Goal: Transaction & Acquisition: Purchase product/service

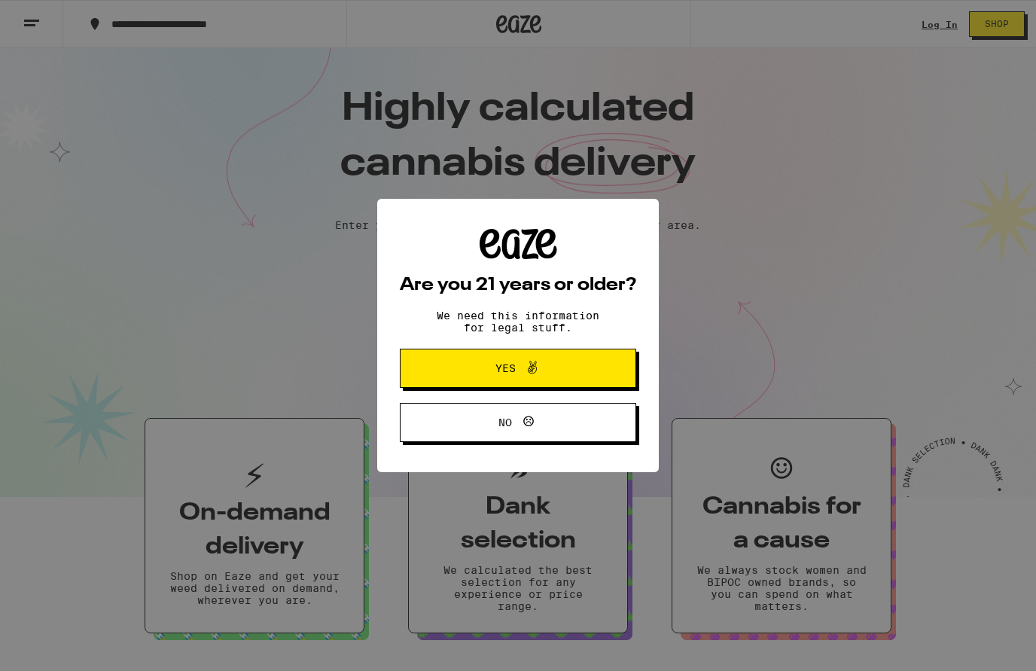
click at [621, 380] on button "Yes" at bounding box center [518, 368] width 236 height 39
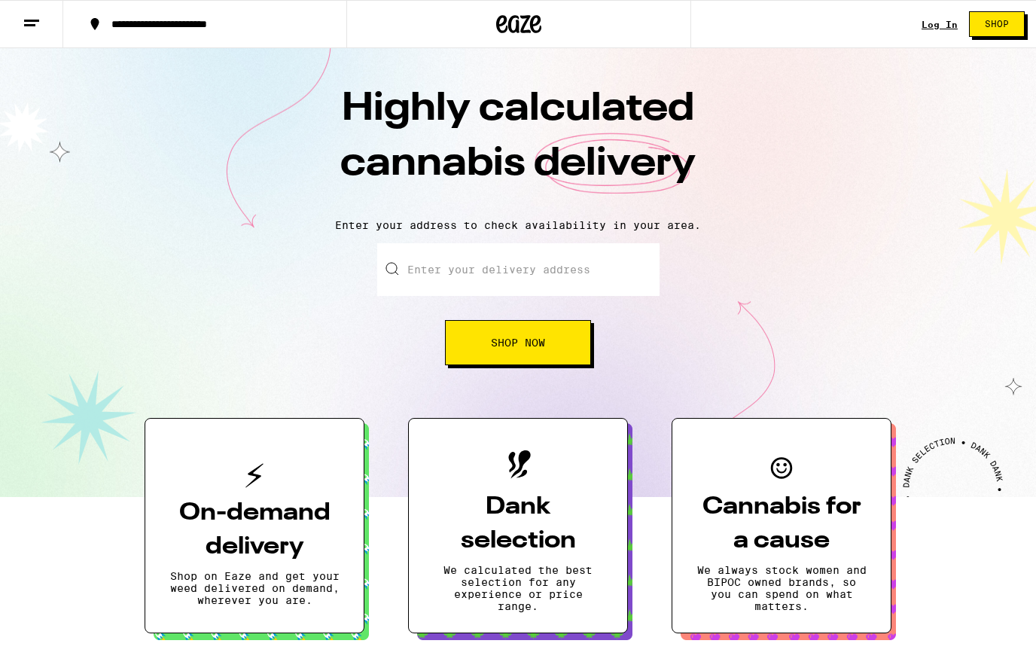
click at [533, 282] on input "Enter your delivery address" at bounding box center [518, 269] width 282 height 53
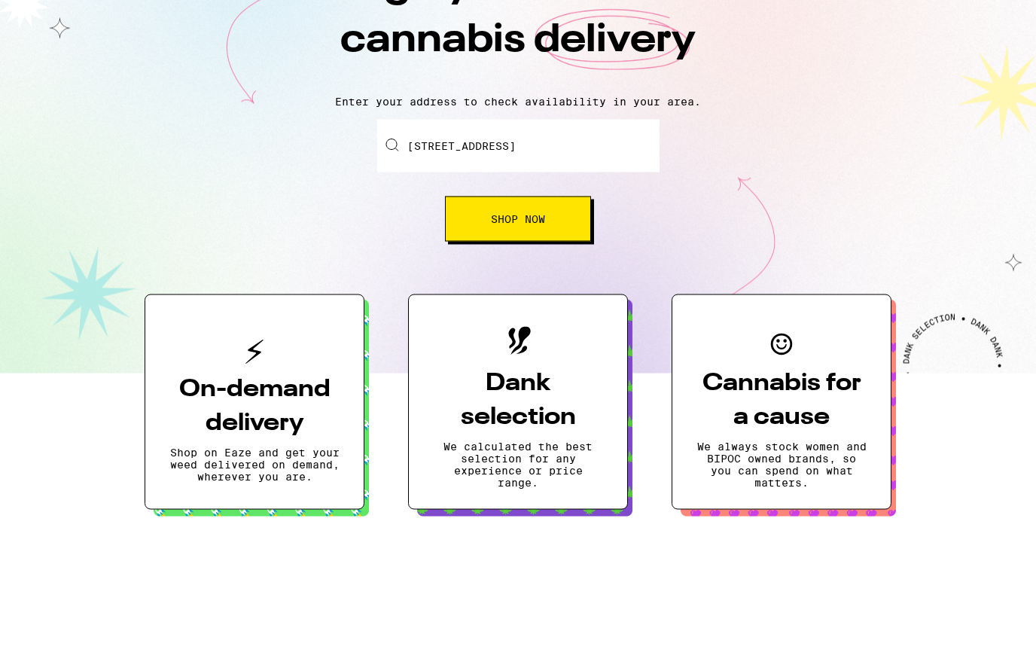
scroll to position [124, 0]
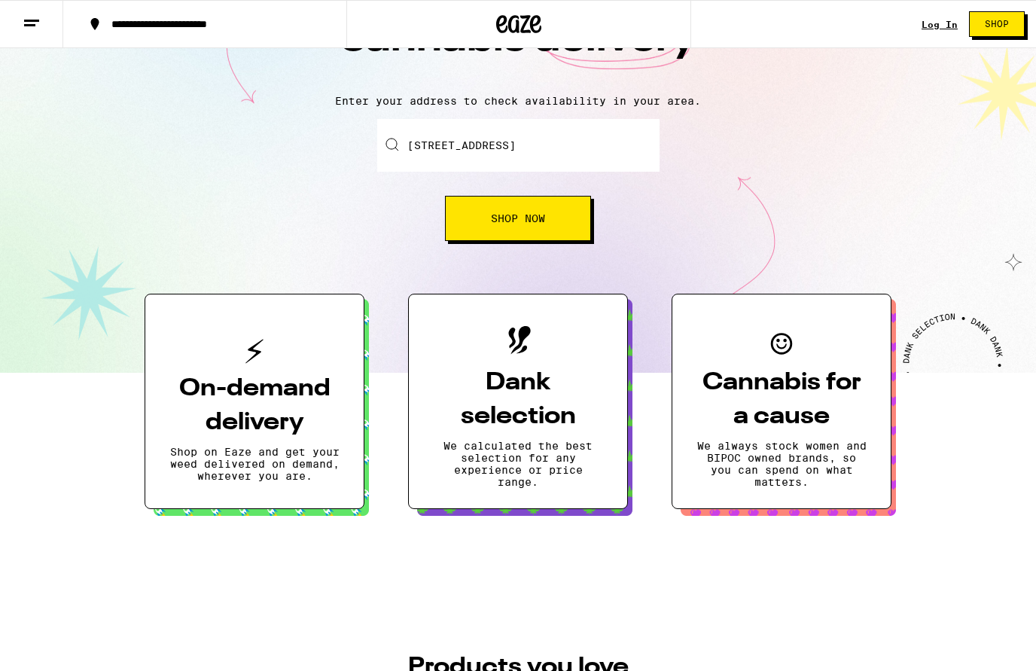
click at [605, 159] on input "[STREET_ADDRESS]" at bounding box center [518, 145] width 282 height 53
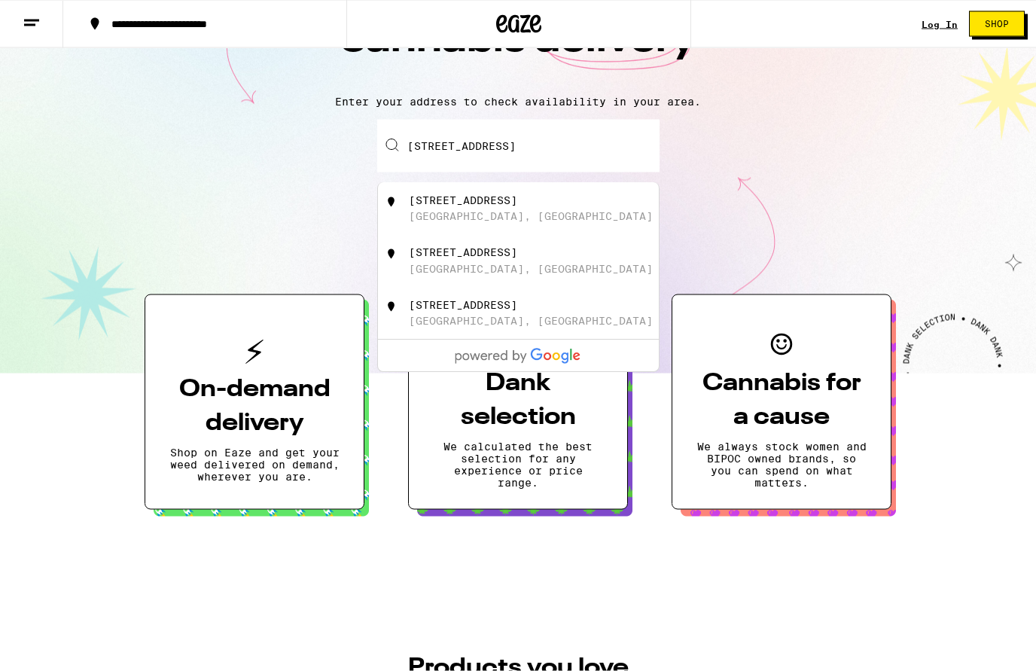
click at [462, 223] on div "[GEOGRAPHIC_DATA], [GEOGRAPHIC_DATA]" at bounding box center [531, 217] width 244 height 12
type input "[STREET_ADDRESS]"
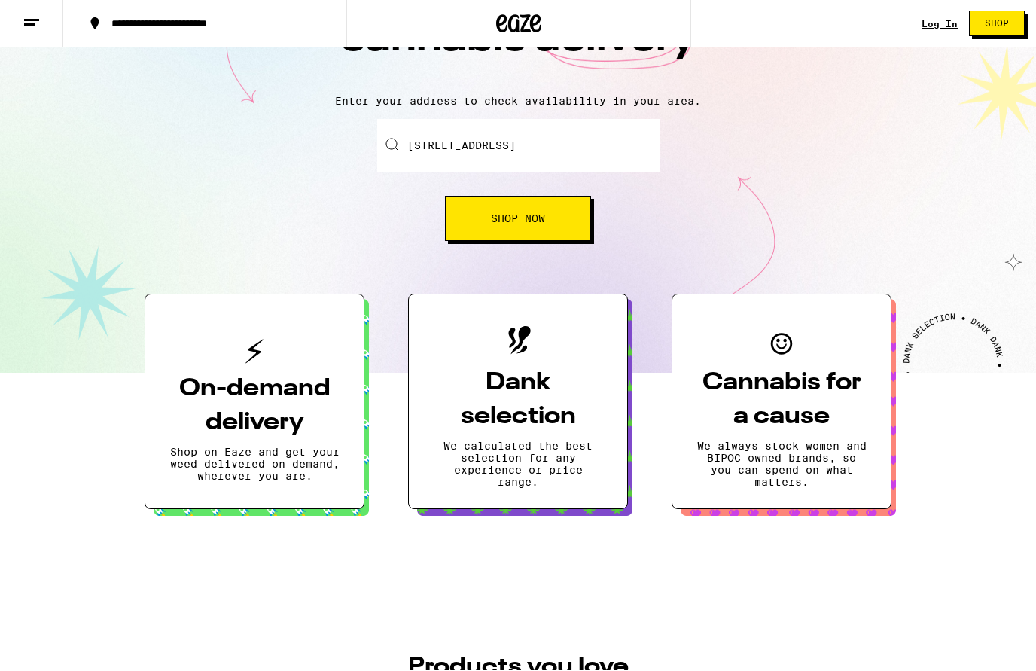
scroll to position [124, 0]
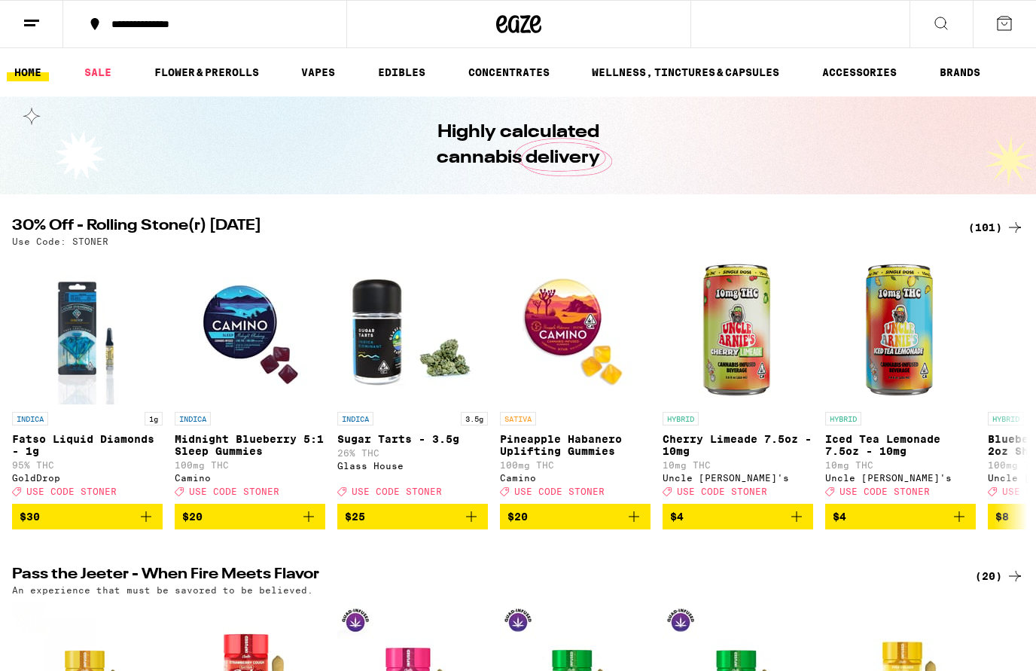
click at [404, 73] on link "EDIBLES" at bounding box center [402, 72] width 63 height 18
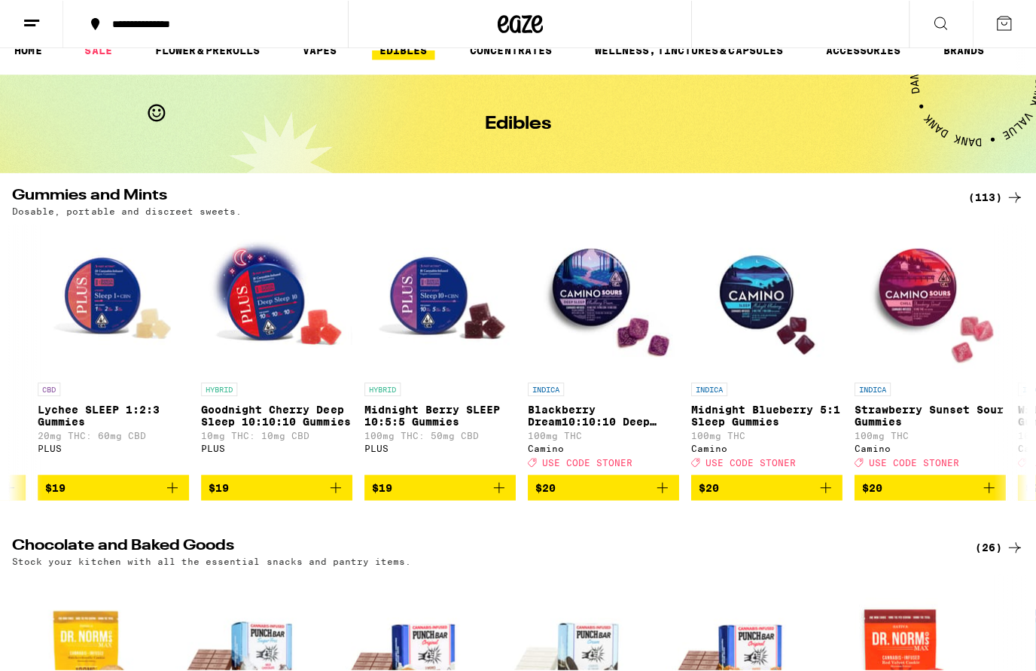
scroll to position [0, 9736]
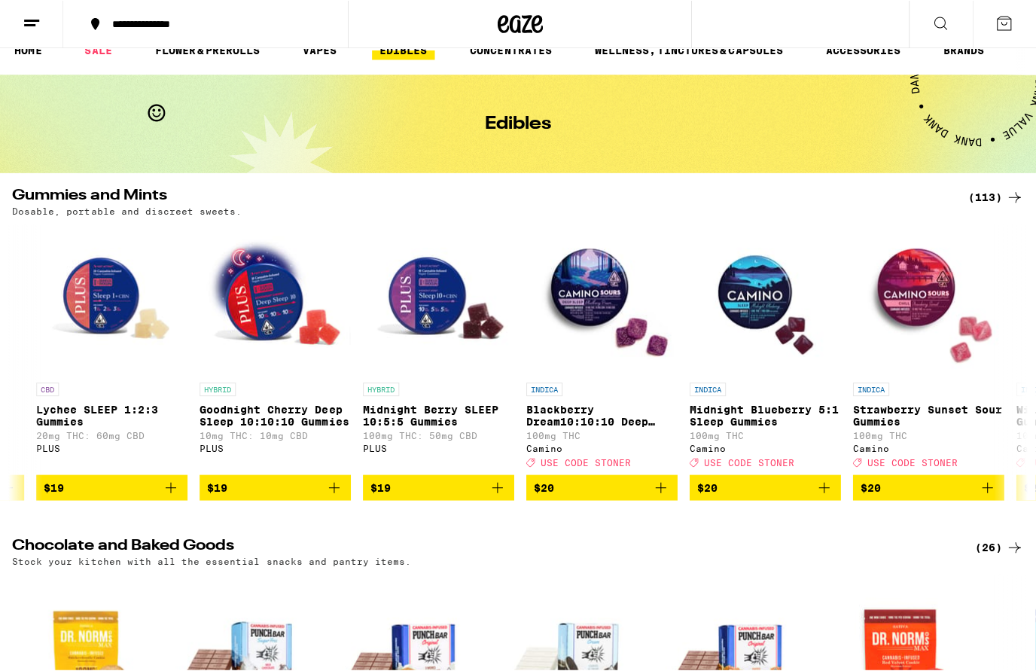
click at [339, 494] on icon "Add to bag" at bounding box center [333, 486] width 18 height 18
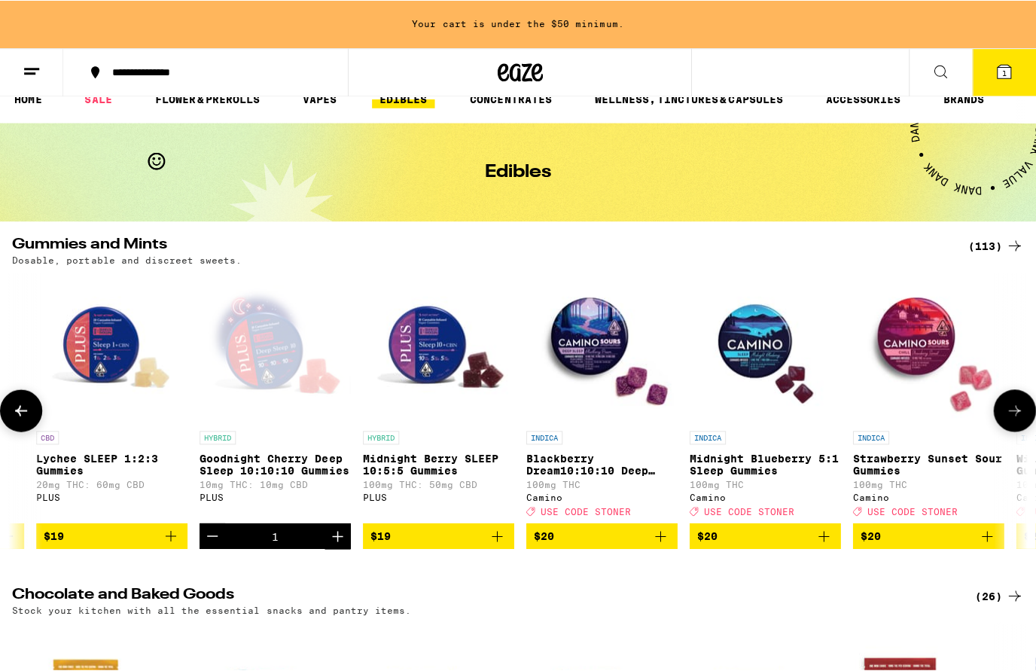
click at [822, 543] on icon "Add to bag" at bounding box center [821, 534] width 18 height 18
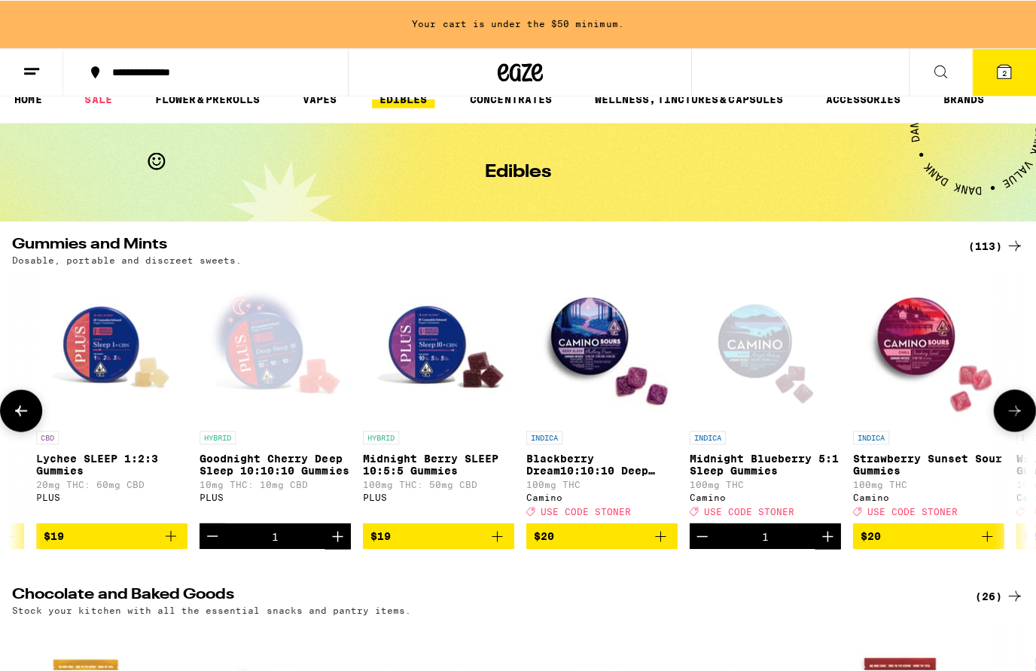
click at [826, 543] on icon "Increment" at bounding box center [825, 534] width 18 height 18
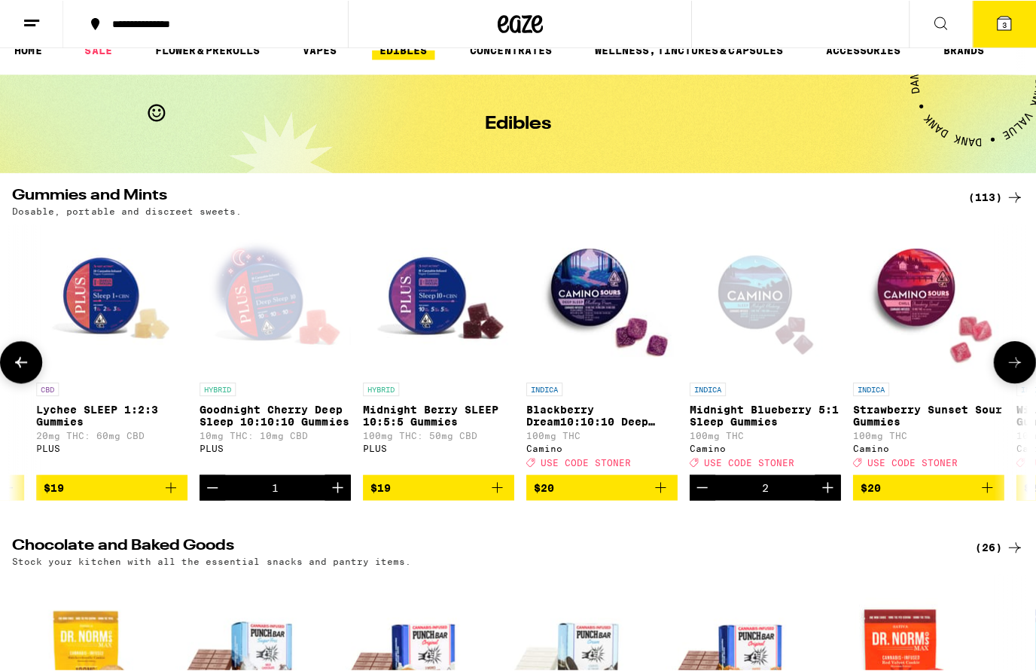
click at [830, 495] on icon "Increment" at bounding box center [825, 486] width 18 height 18
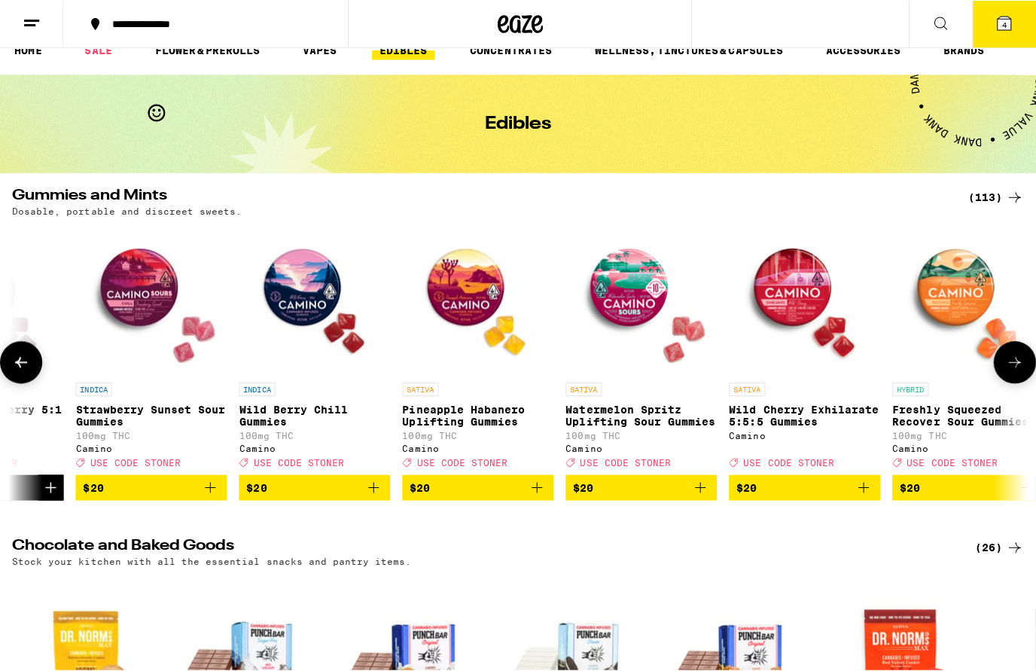
scroll to position [0, 0]
click at [840, 495] on span "$20" at bounding box center [802, 486] width 136 height 18
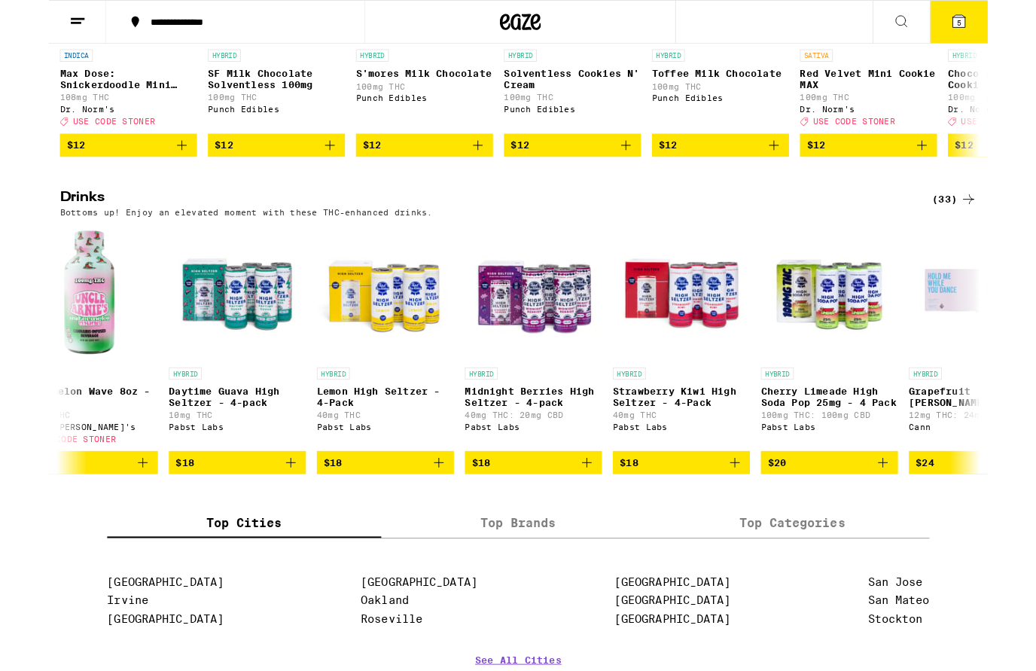
scroll to position [0, 3977]
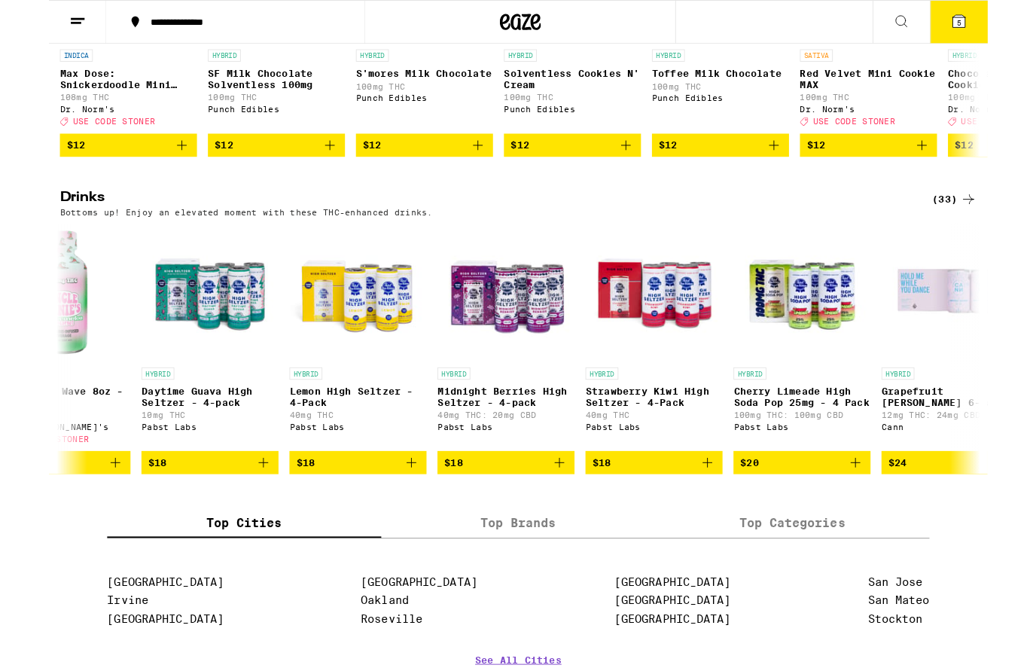
click at [406, 517] on icon "Add to bag" at bounding box center [398, 508] width 18 height 18
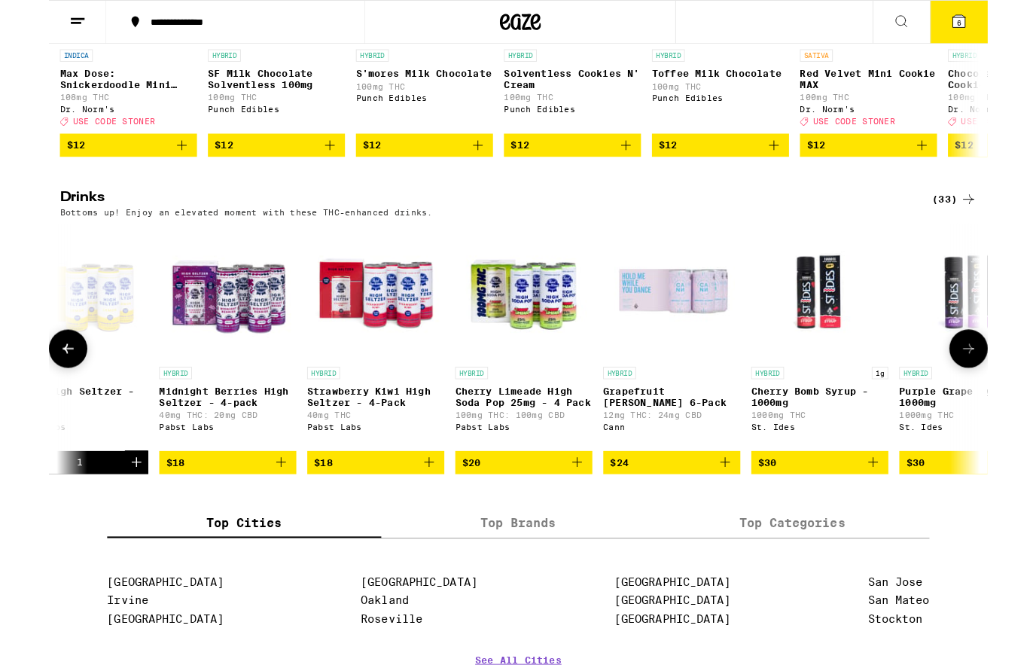
scroll to position [0, 4284]
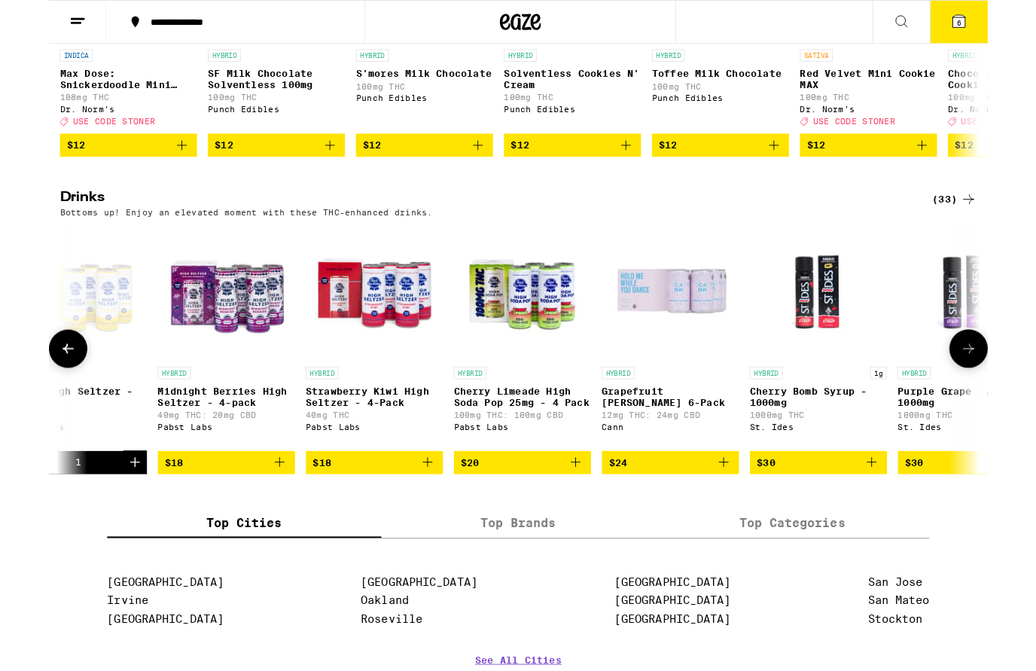
click at [1013, 41] on button "6" at bounding box center [999, 24] width 63 height 47
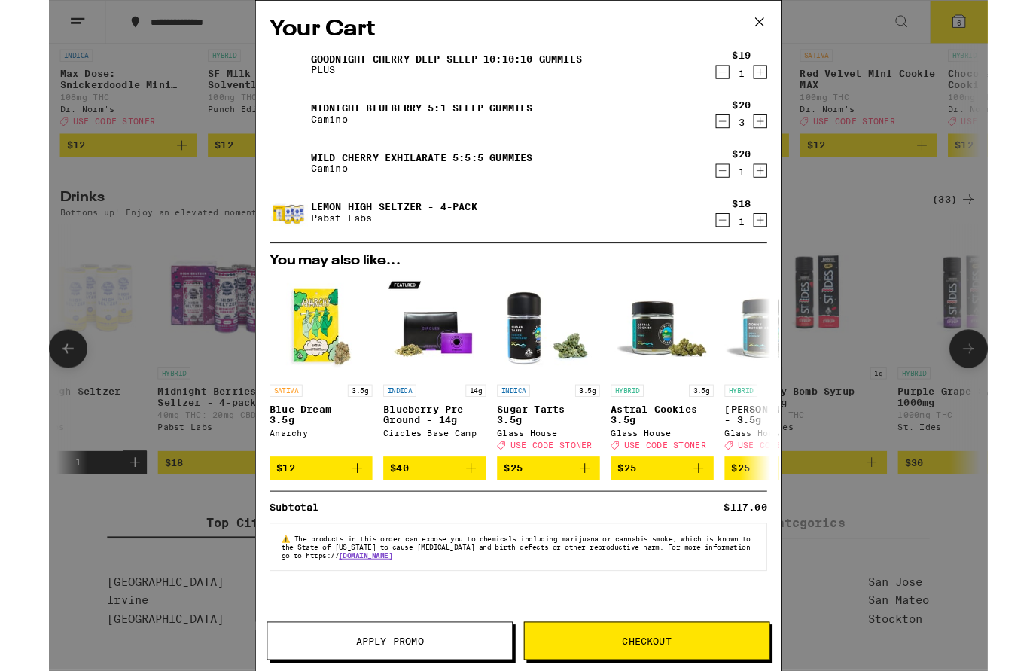
click at [792, 25] on icon at bounding box center [781, 24] width 23 height 23
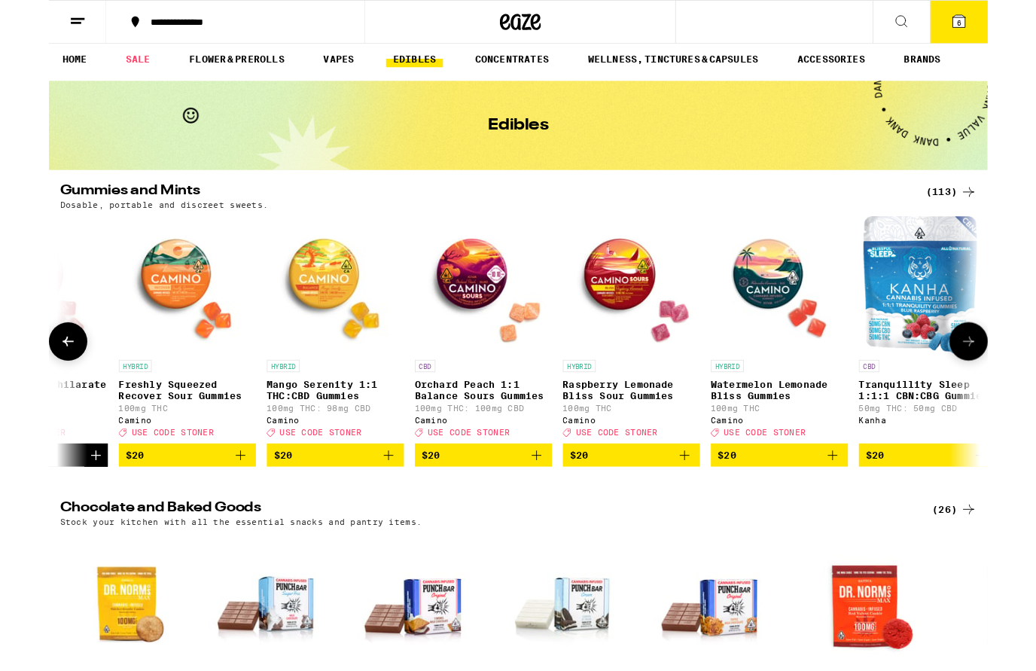
scroll to position [0, 11323]
click at [213, 508] on icon "Add to bag" at bounding box center [210, 500] width 18 height 18
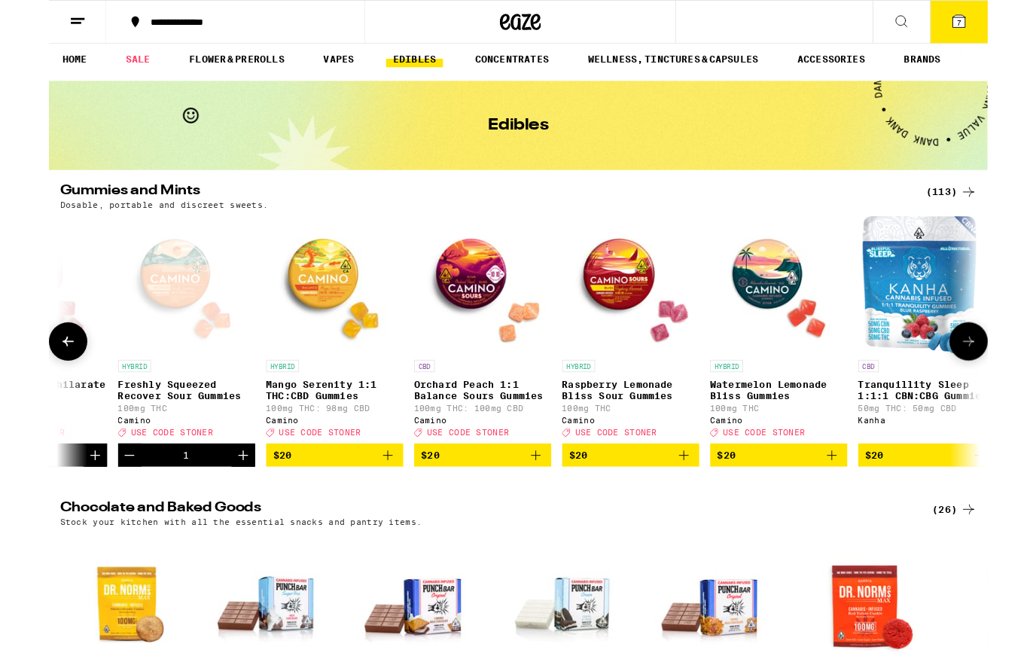
click at [1009, 32] on icon at bounding box center [1000, 23] width 18 height 18
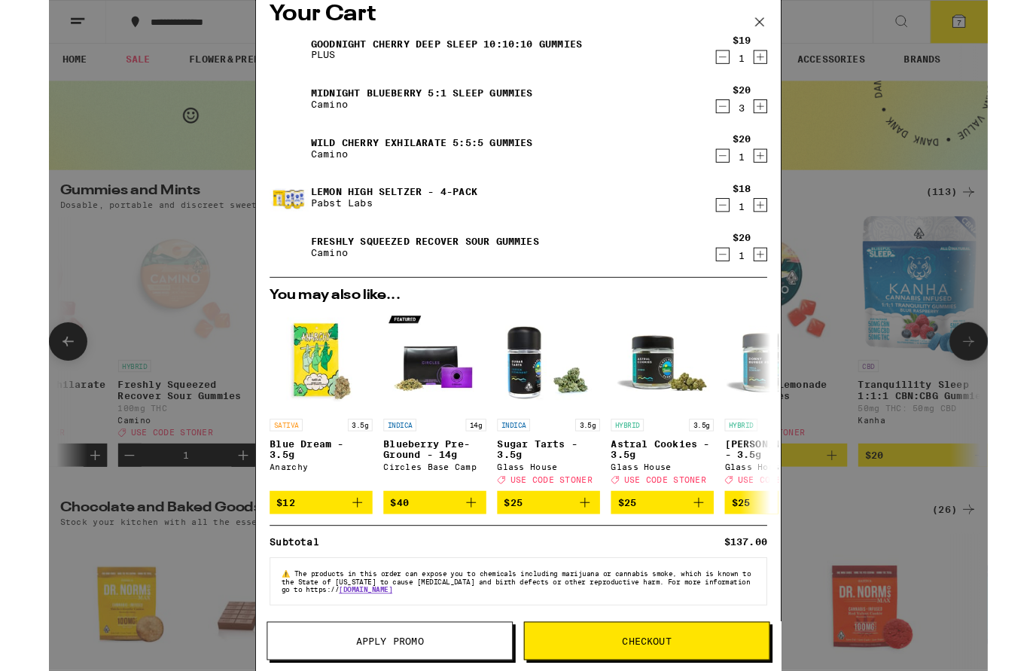
scroll to position [32, 0]
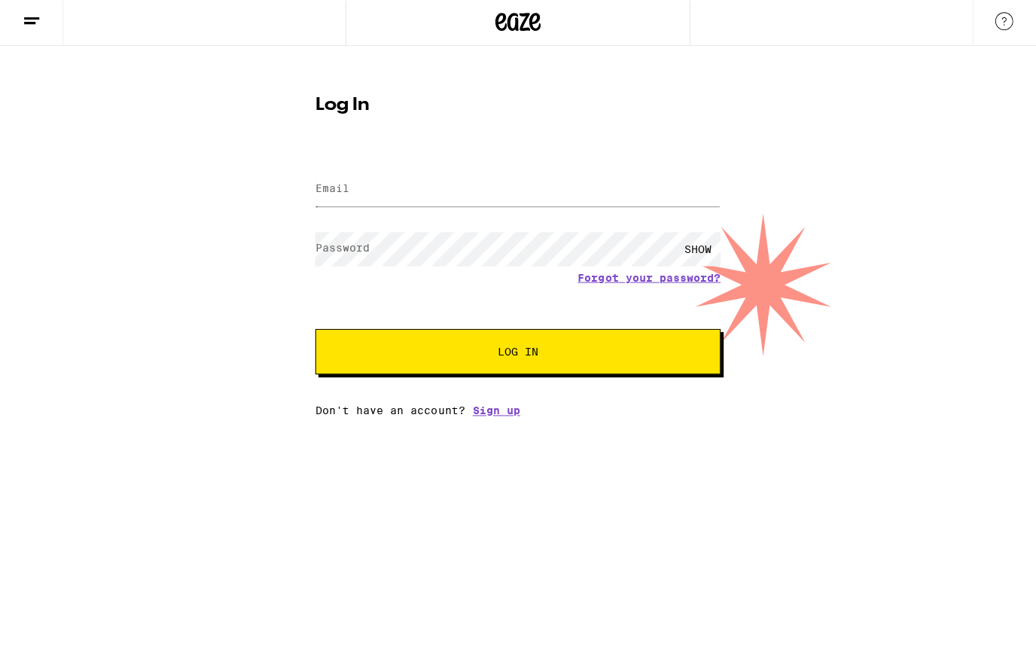
click at [598, 174] on input "Email" at bounding box center [516, 191] width 404 height 34
type input "[EMAIL_ADDRESS][DOMAIN_NAME]"
click at [518, 352] on button "Log In" at bounding box center [516, 352] width 404 height 45
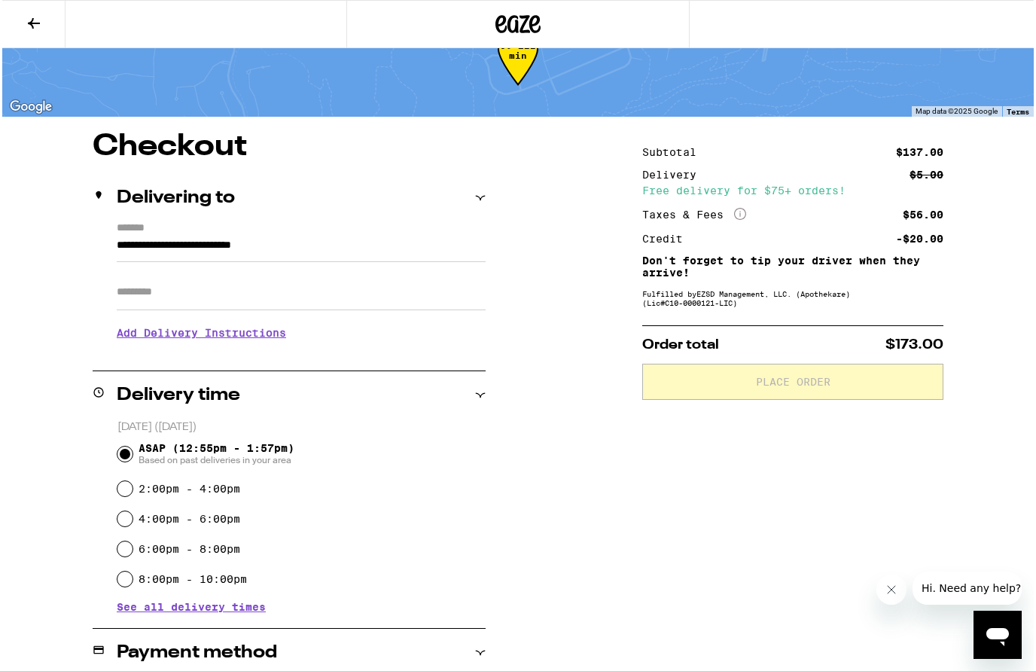
scroll to position [50, 0]
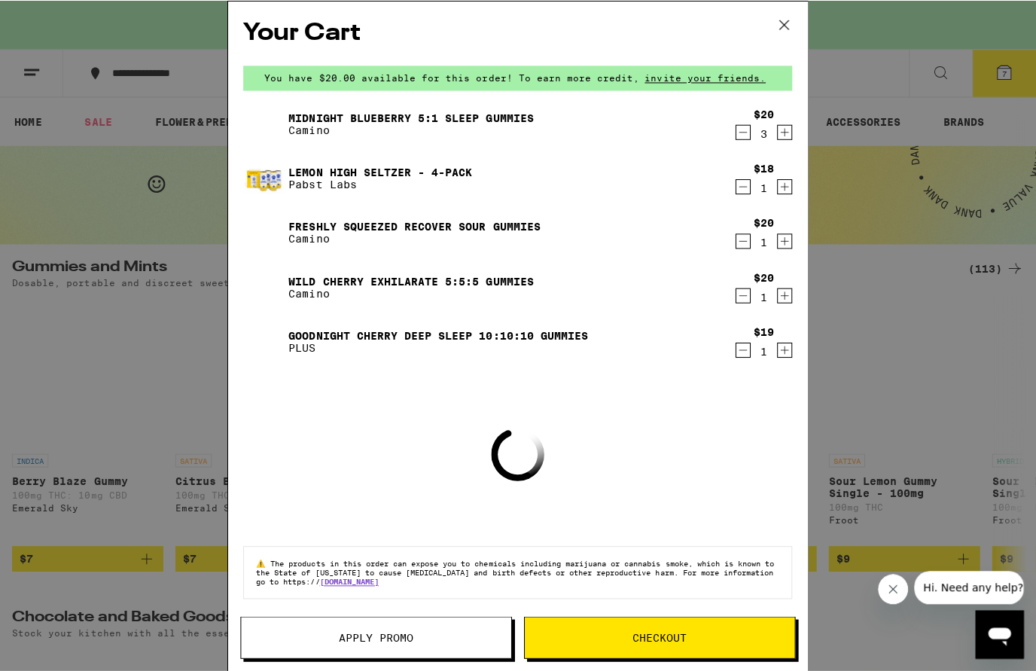
scroll to position [4, 0]
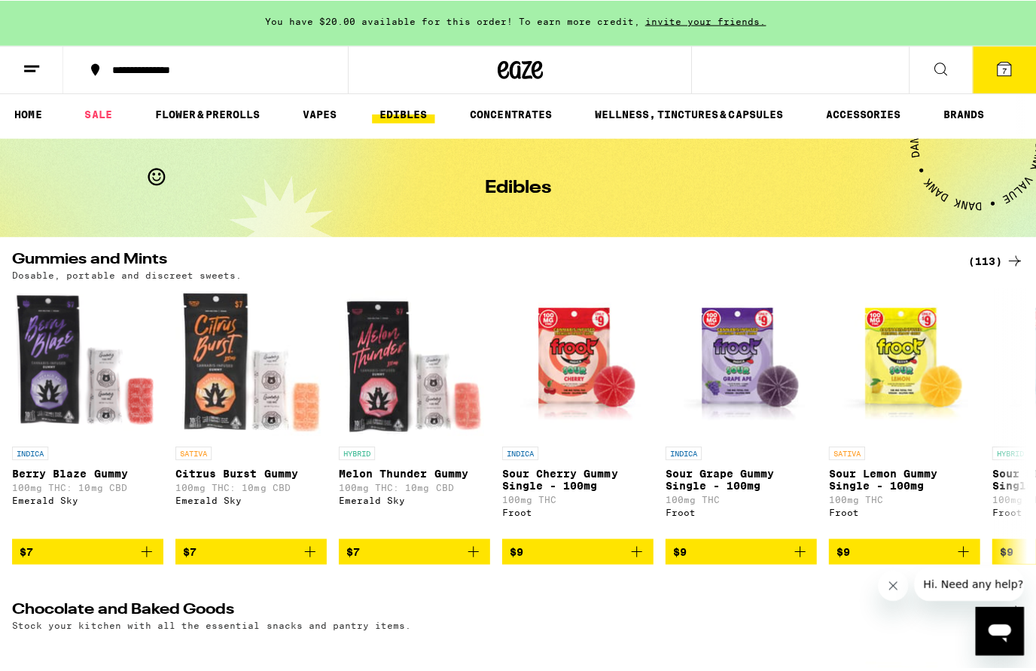
click at [1013, 79] on button "7" at bounding box center [999, 72] width 63 height 47
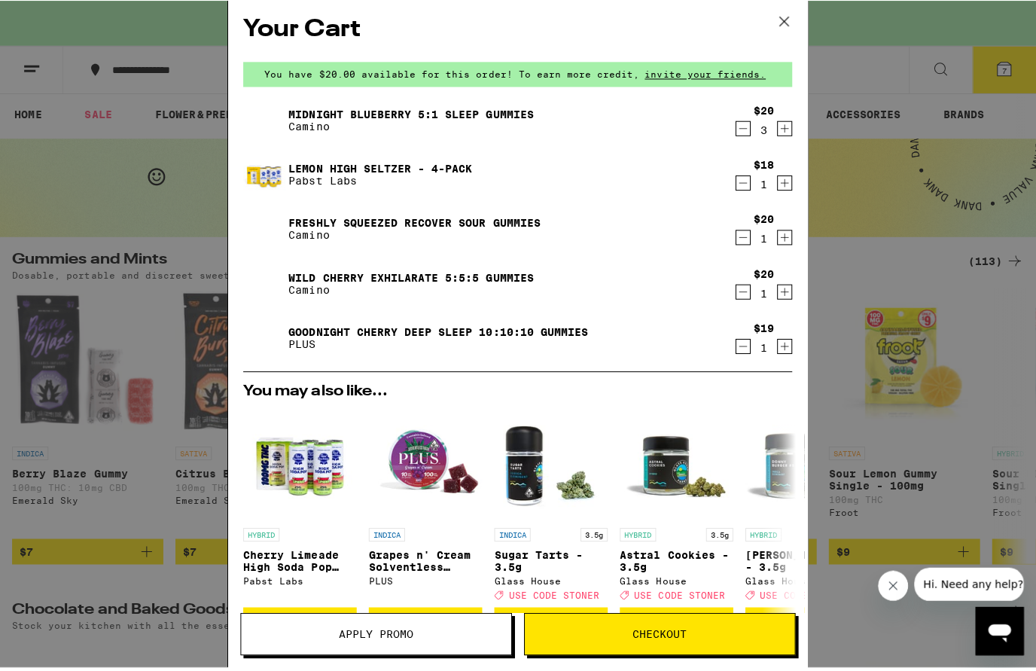
click at [746, 242] on icon "Decrement" at bounding box center [741, 239] width 14 height 18
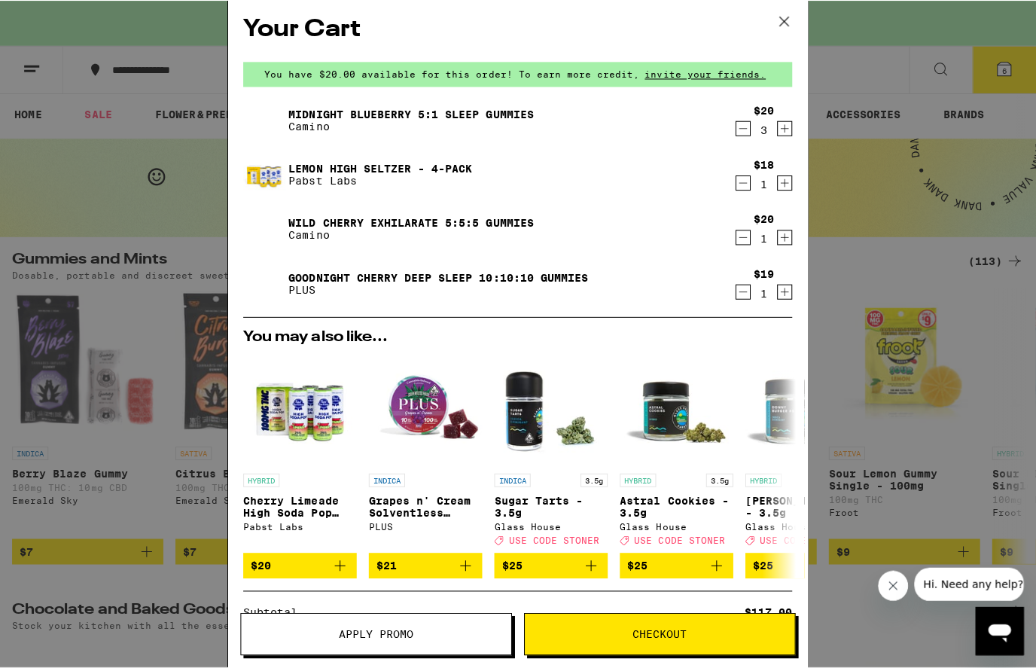
click at [719, 644] on button "Checkout" at bounding box center [657, 634] width 270 height 42
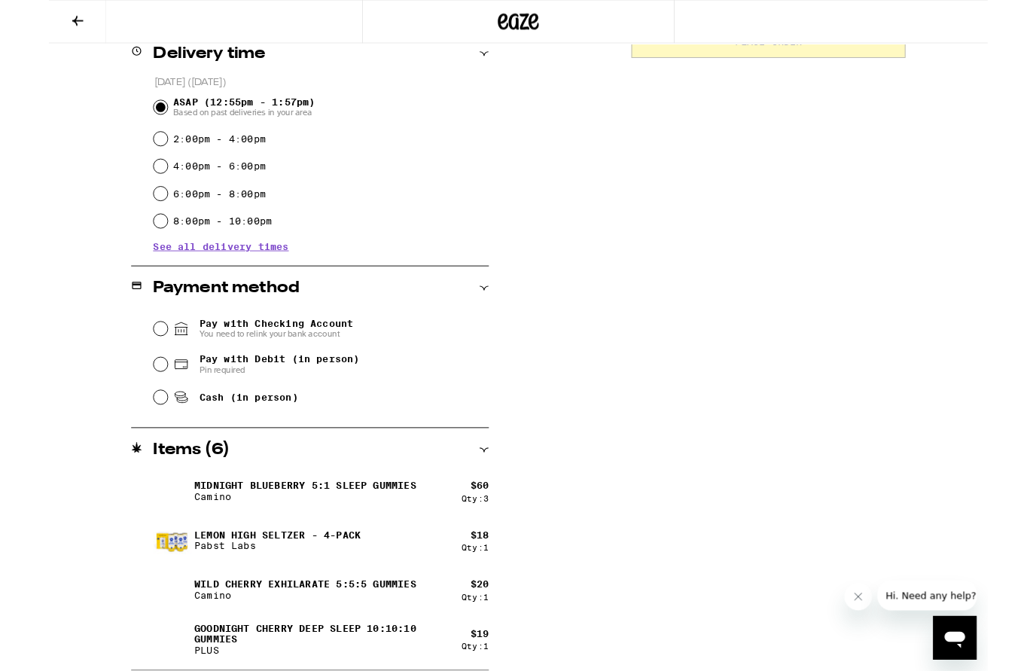
scroll to position [386, 0]
click at [118, 448] on div "Cash (in person)" at bounding box center [299, 436] width 368 height 33
click at [130, 440] on input "Cash (in person)" at bounding box center [122, 436] width 15 height 15
radio input "true"
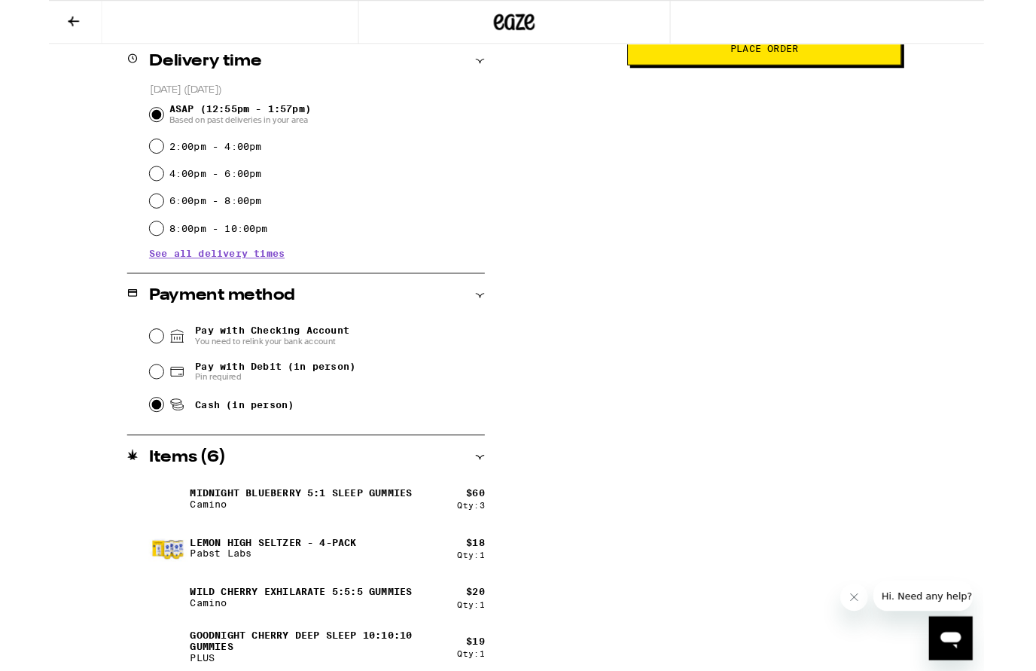
scroll to position [377, 0]
click at [826, 60] on span "Place Order" at bounding box center [791, 55] width 75 height 11
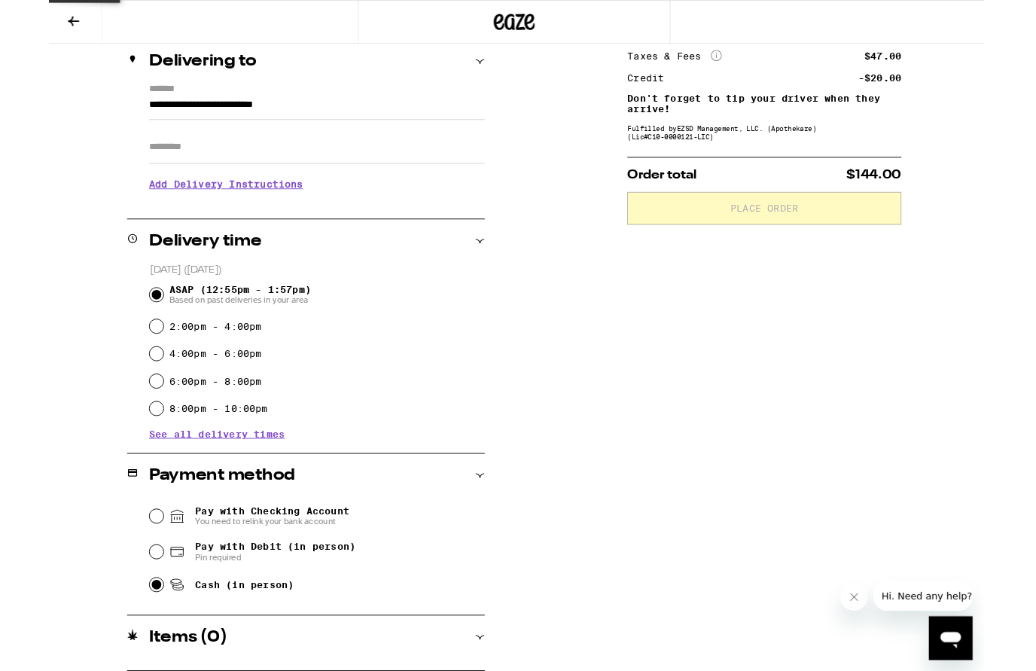
scroll to position [0, 0]
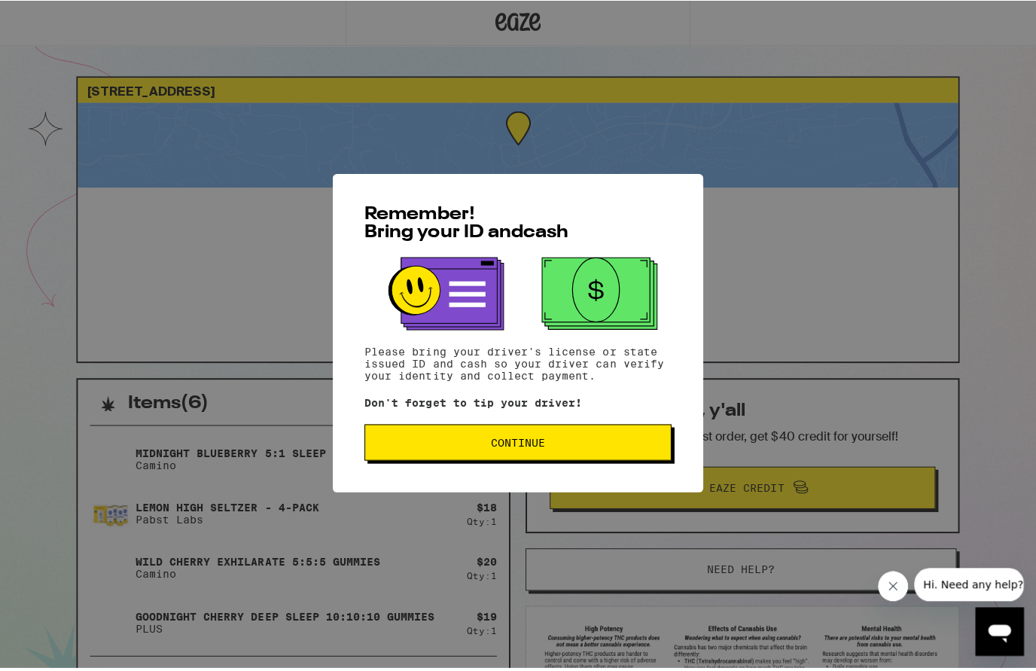
click at [578, 448] on span "Continue" at bounding box center [516, 443] width 280 height 11
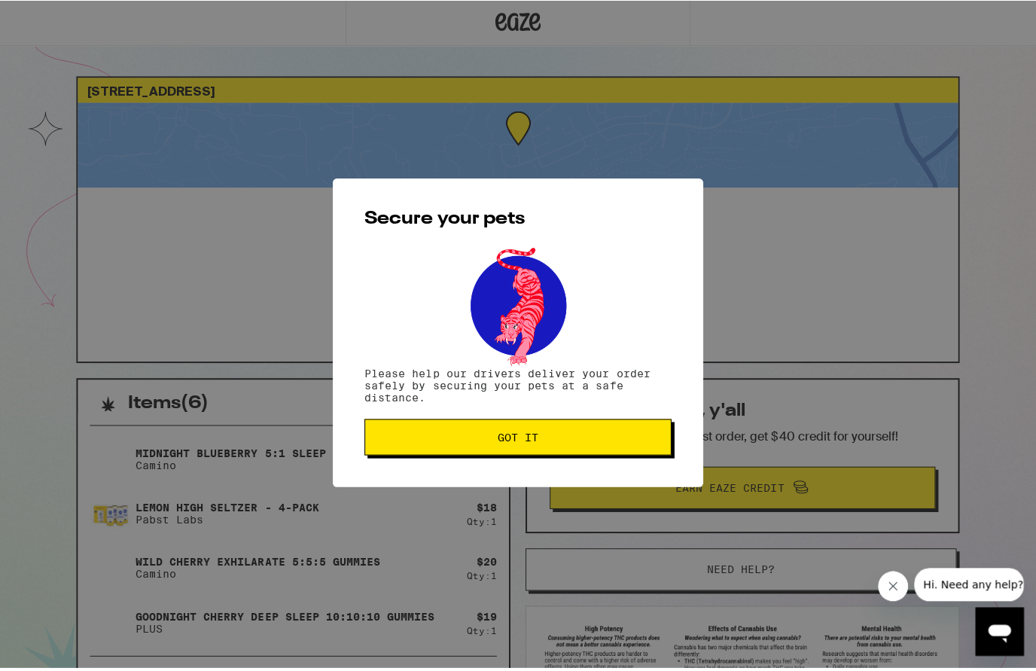
click at [580, 453] on button "Got it" at bounding box center [516, 437] width 306 height 36
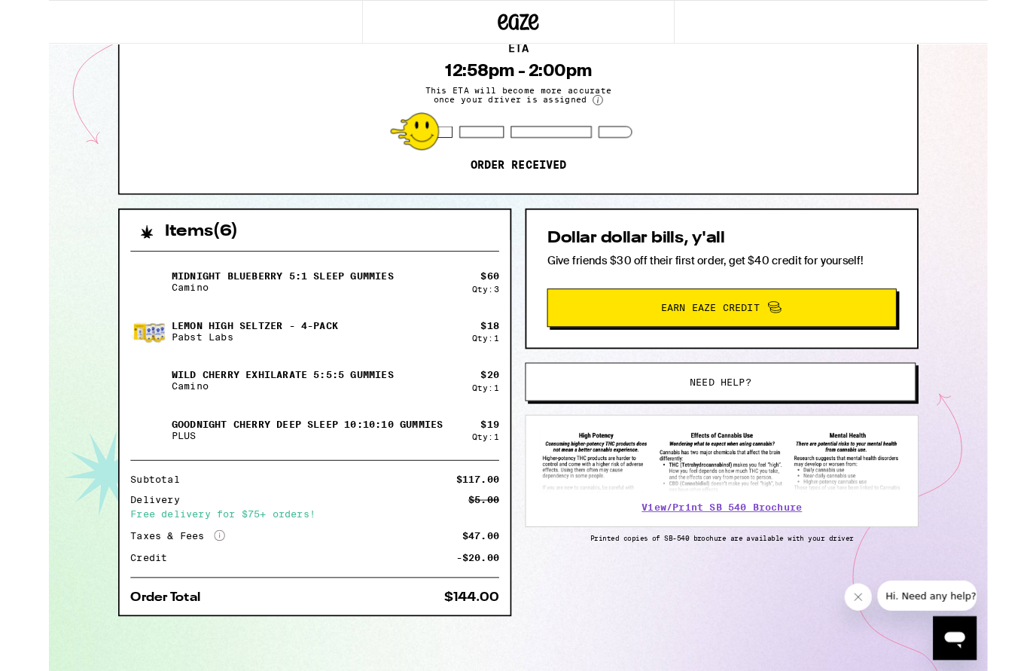
scroll to position [153, 0]
